Goal: Information Seeking & Learning: Learn about a topic

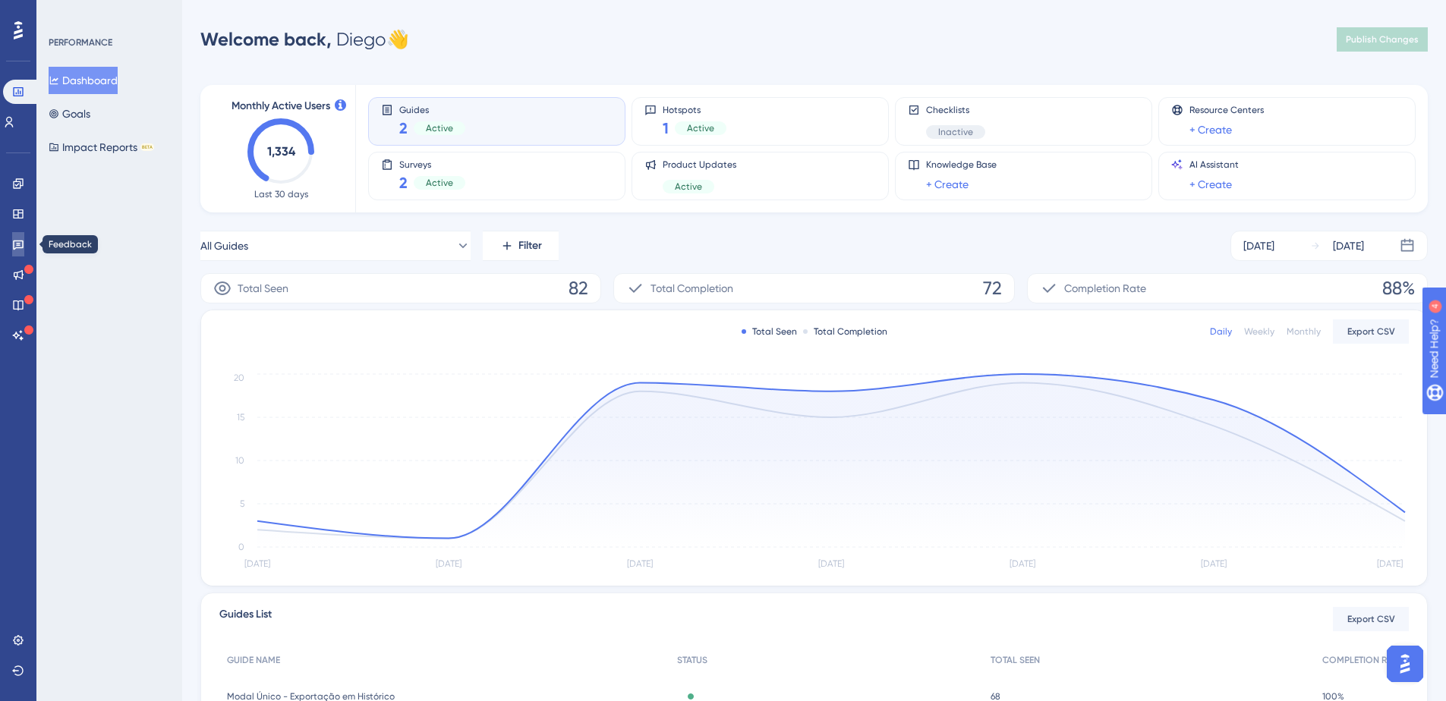
click at [17, 252] on link at bounding box center [18, 244] width 12 height 24
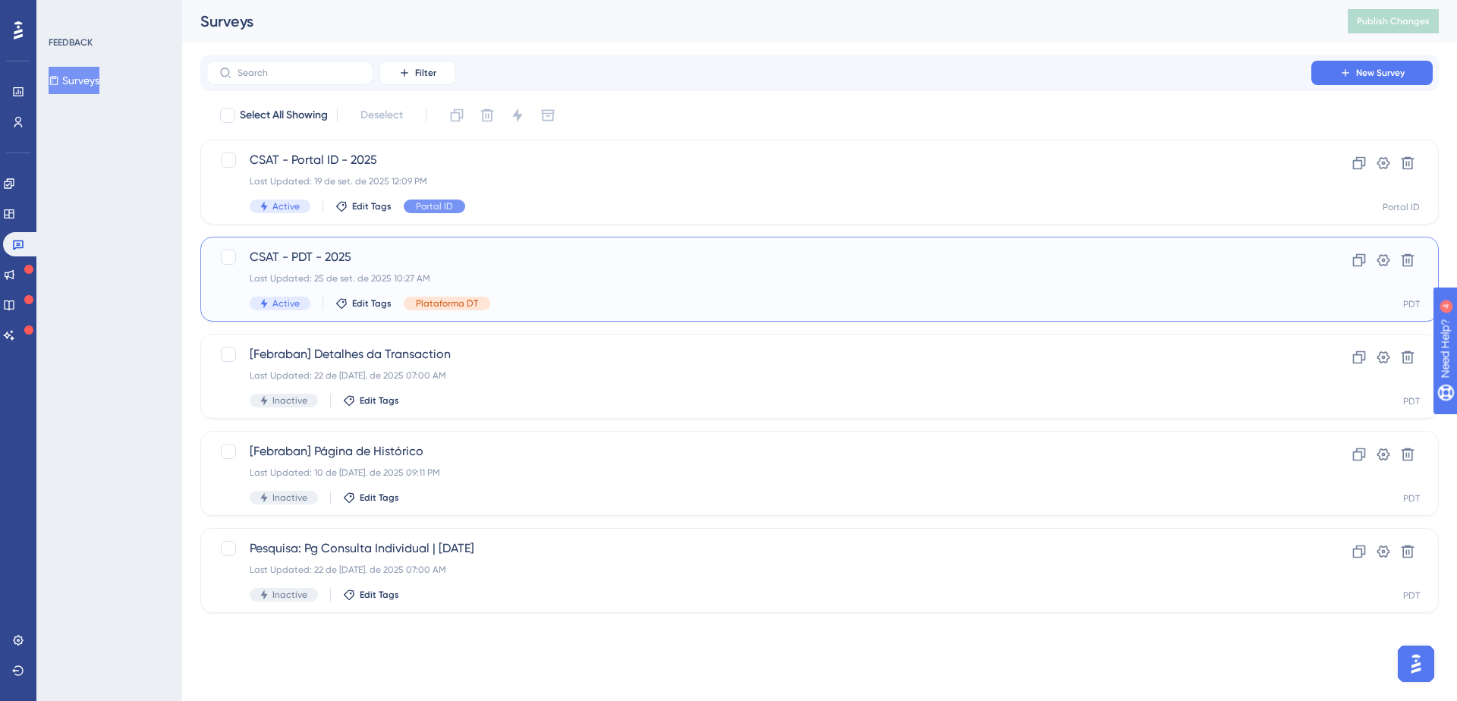
click at [356, 263] on span "CSAT - PDT - 2025" at bounding box center [759, 257] width 1019 height 18
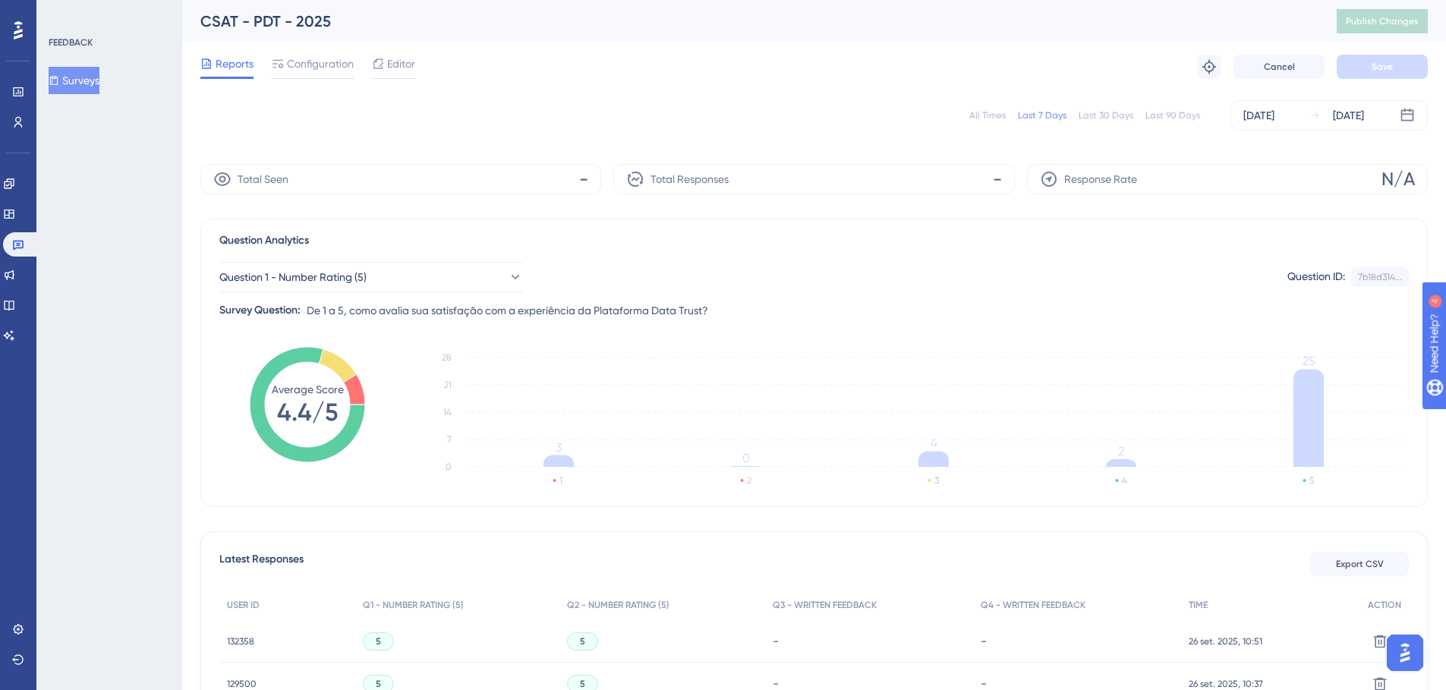
click at [989, 120] on div "All Times" at bounding box center [987, 115] width 36 height 12
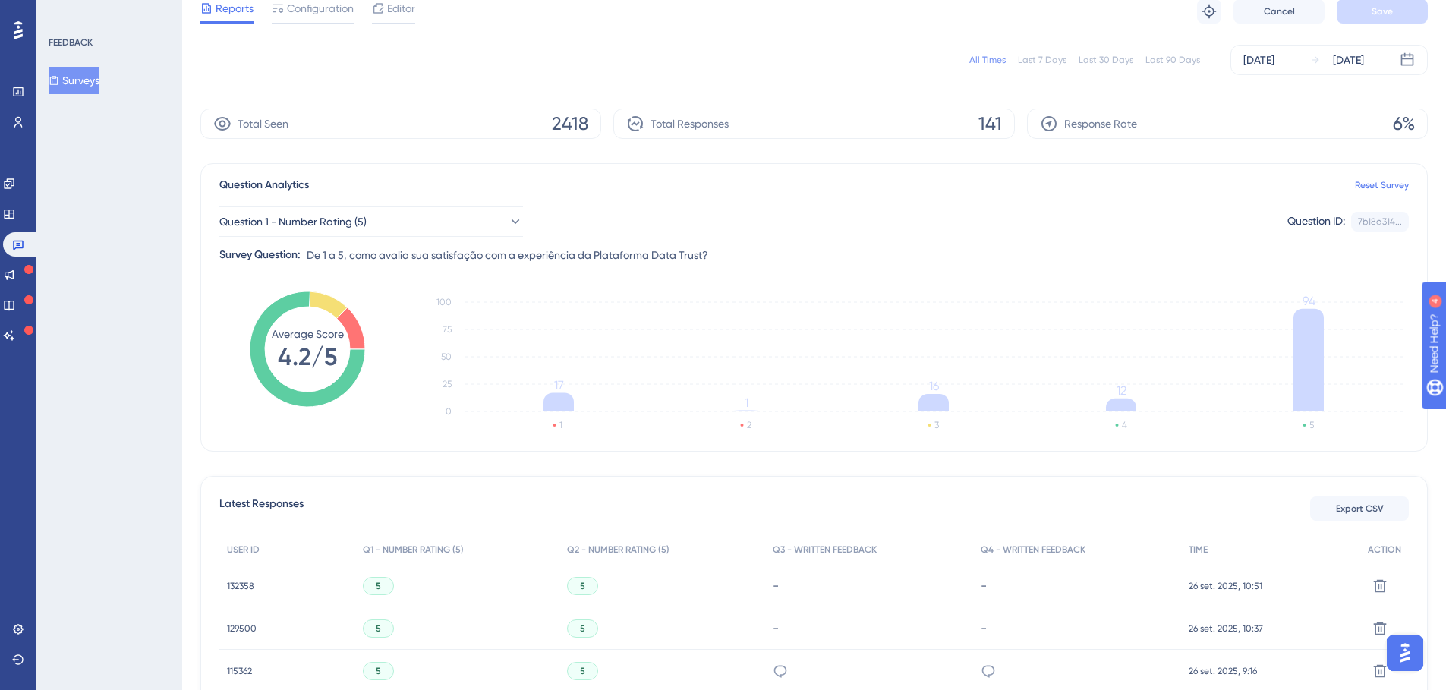
scroll to position [301, 0]
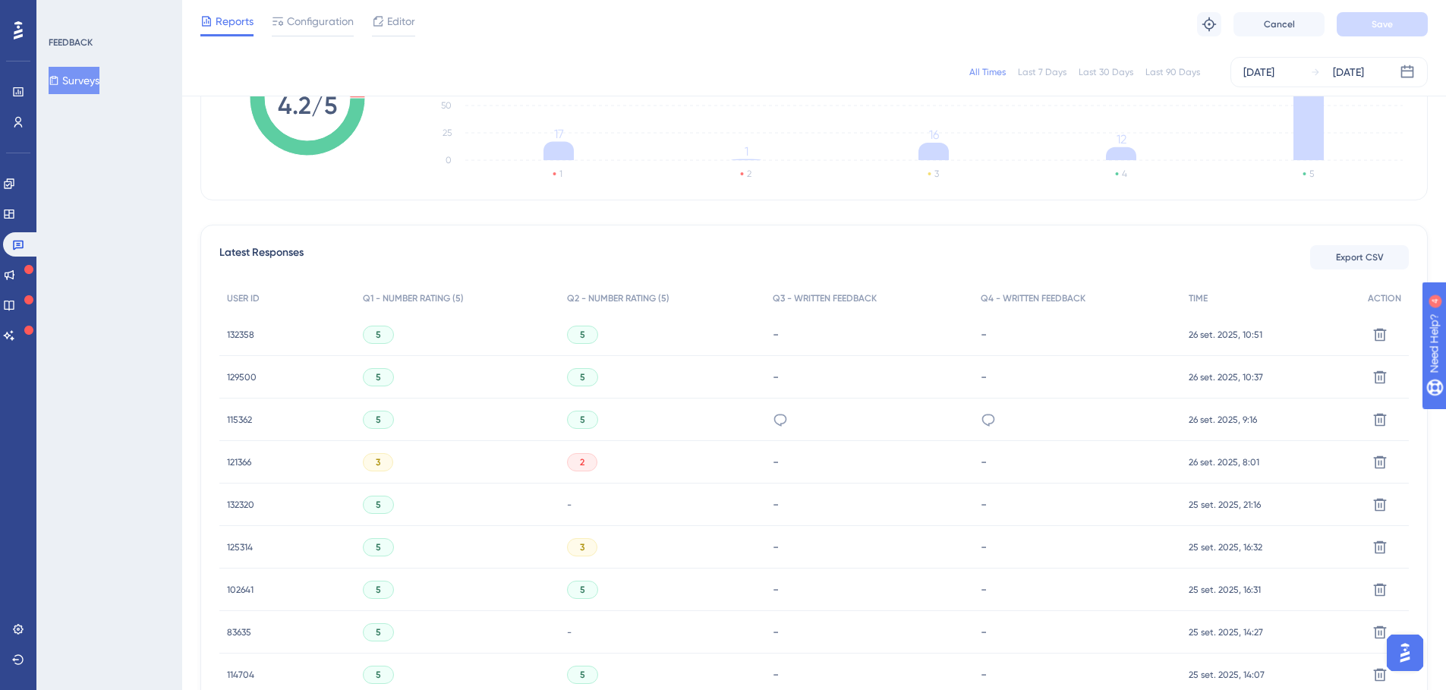
click at [232, 333] on span "132358" at bounding box center [240, 335] width 27 height 12
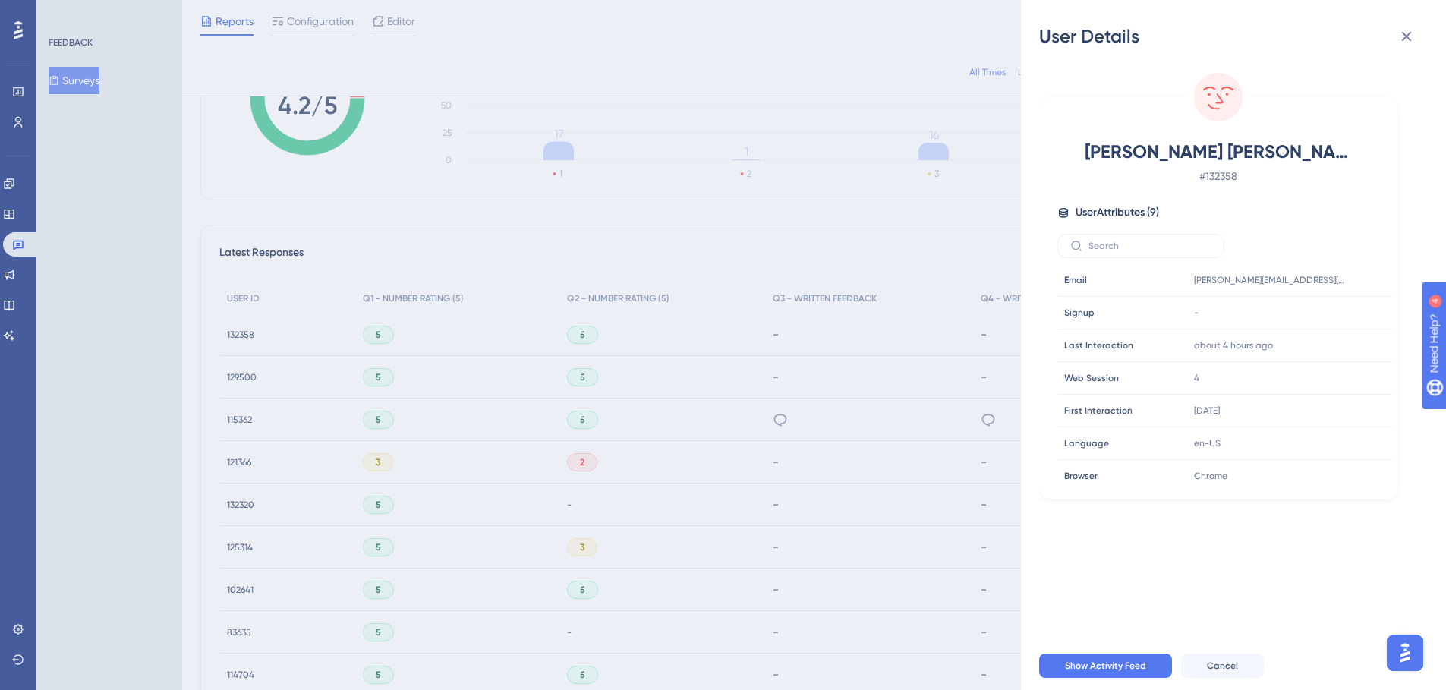
click at [254, 375] on div "User Details [PERSON_NAME] [PERSON_NAME] # 132358 User Attributes ( 9 ) Email E…" at bounding box center [723, 345] width 1446 height 690
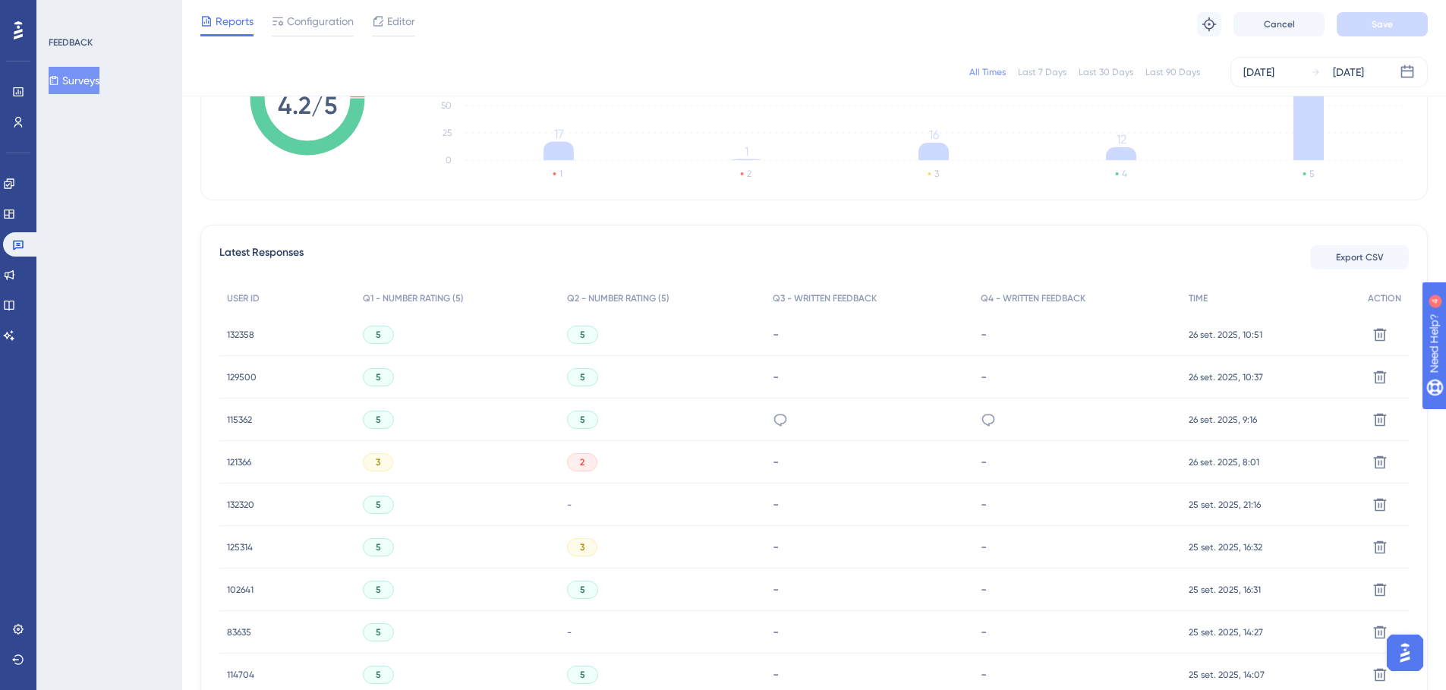
click at [241, 377] on span "129500" at bounding box center [242, 377] width 30 height 12
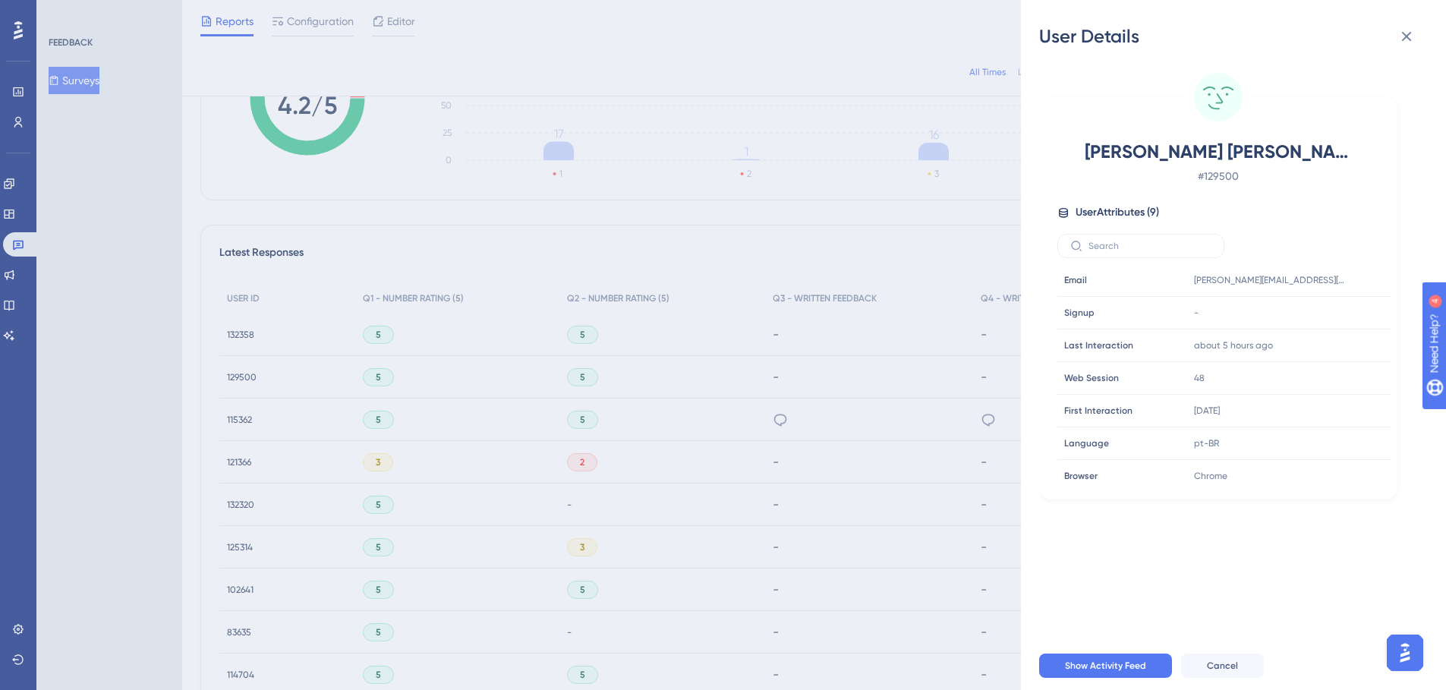
click at [209, 379] on div "User Details [PERSON_NAME] [PERSON_NAME] # 129500 User Attributes ( 9 ) Email E…" at bounding box center [723, 345] width 1446 height 690
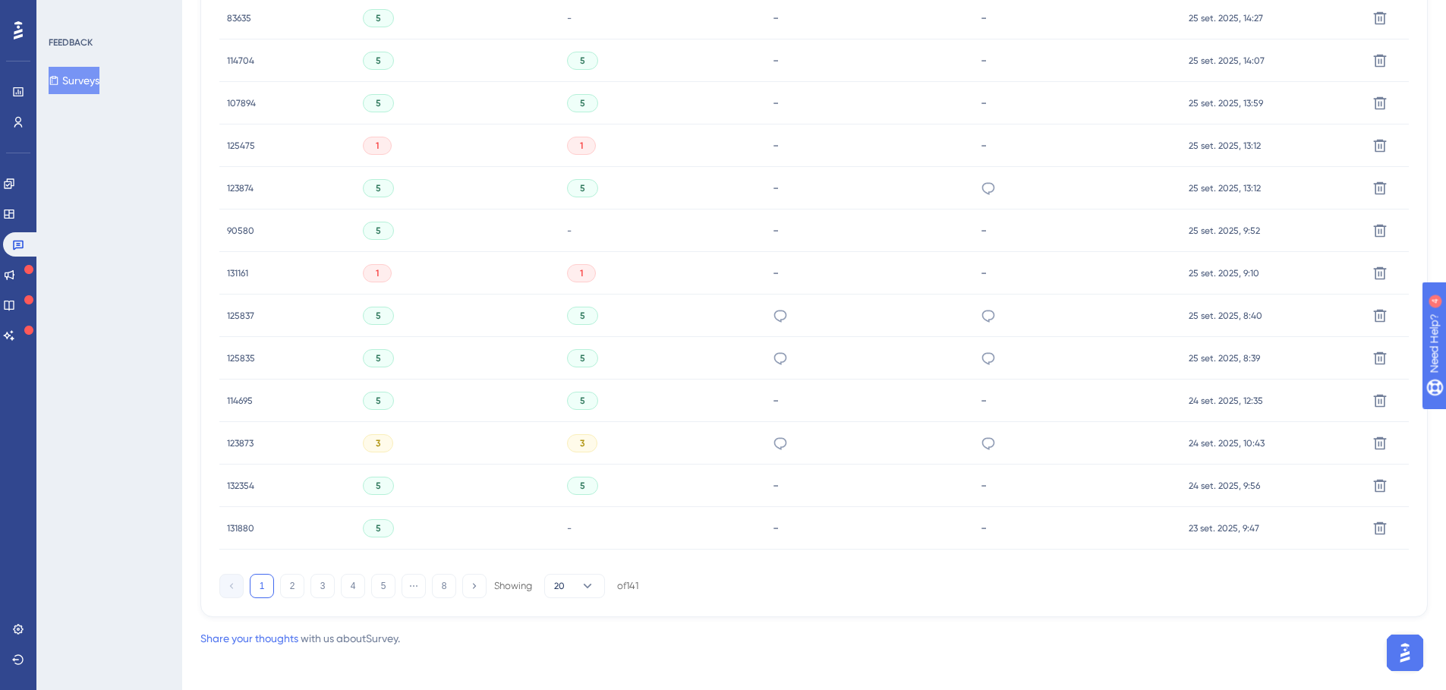
scroll to position [0, 0]
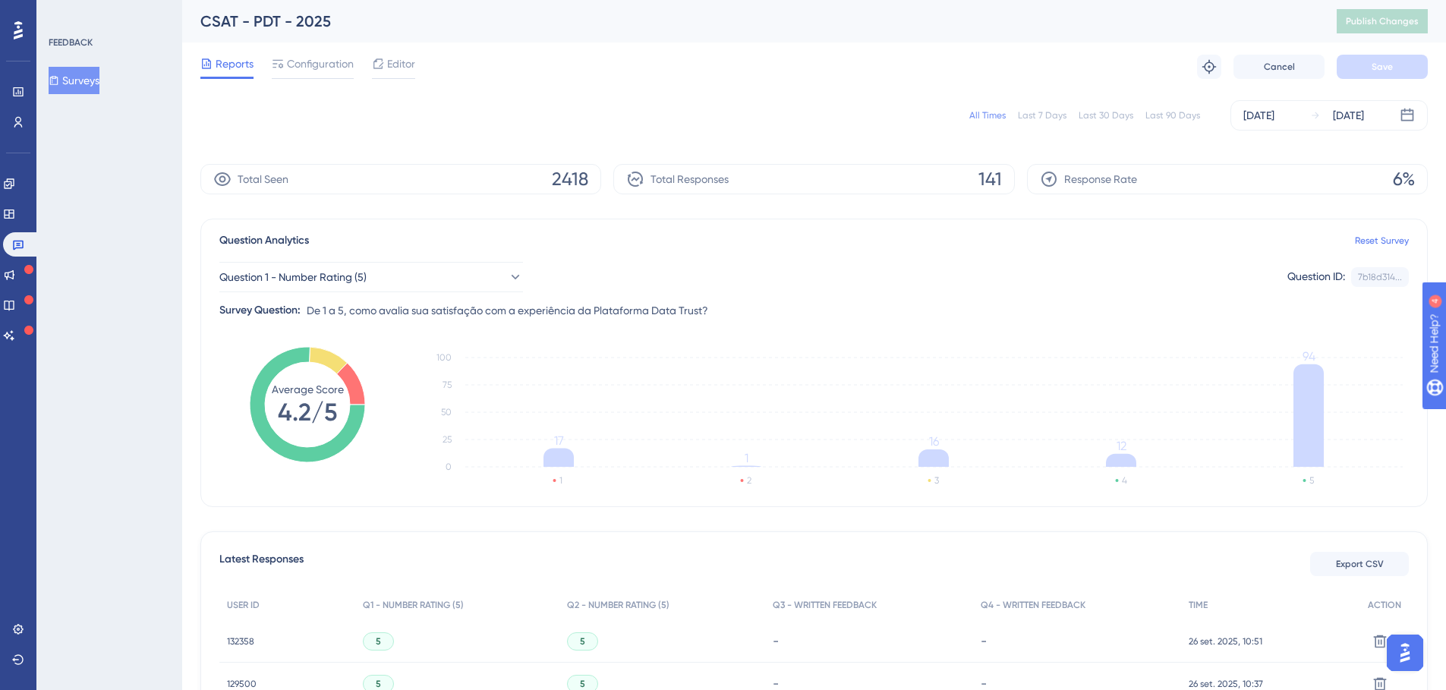
click at [994, 178] on span "141" at bounding box center [990, 179] width 24 height 24
click at [987, 177] on span "141" at bounding box center [990, 179] width 24 height 24
click at [507, 274] on icon at bounding box center [514, 276] width 15 height 15
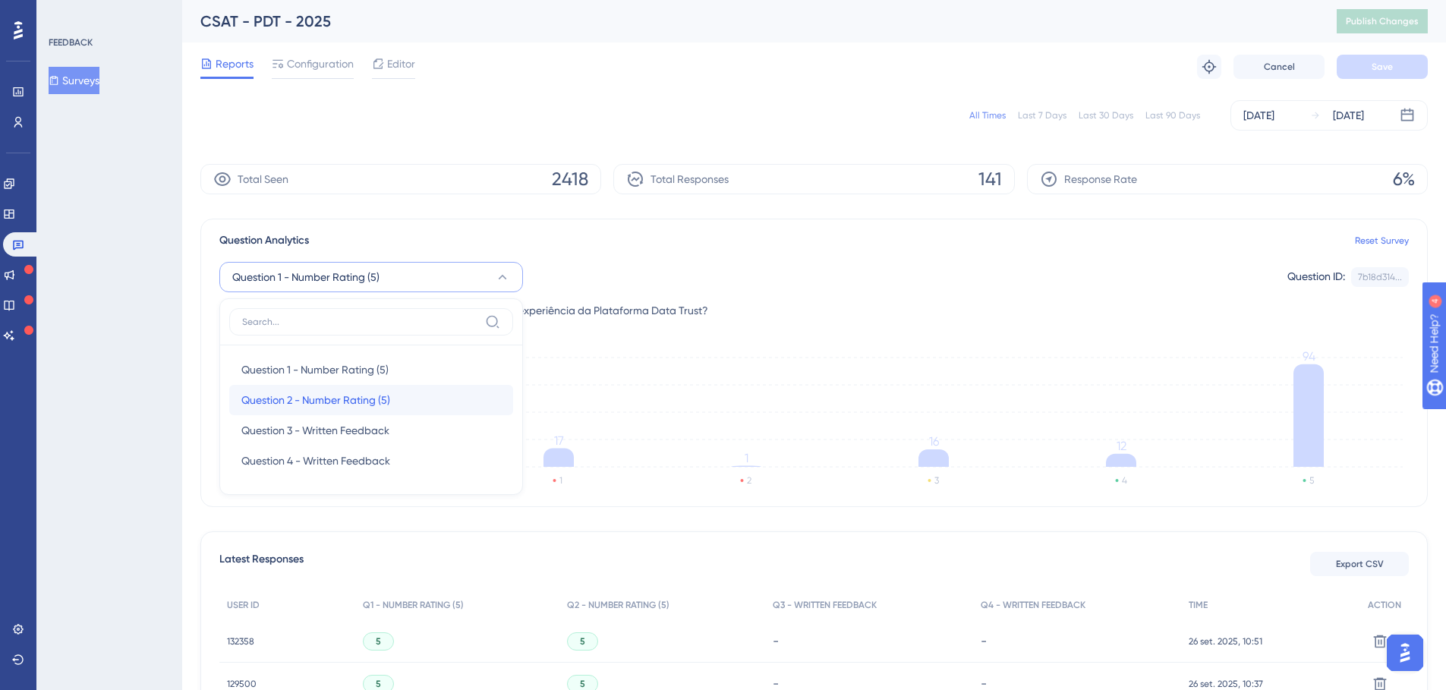
click at [370, 395] on span "Question 2 - Number Rating (5)" at bounding box center [315, 400] width 149 height 18
